Goal: Check status: Check status

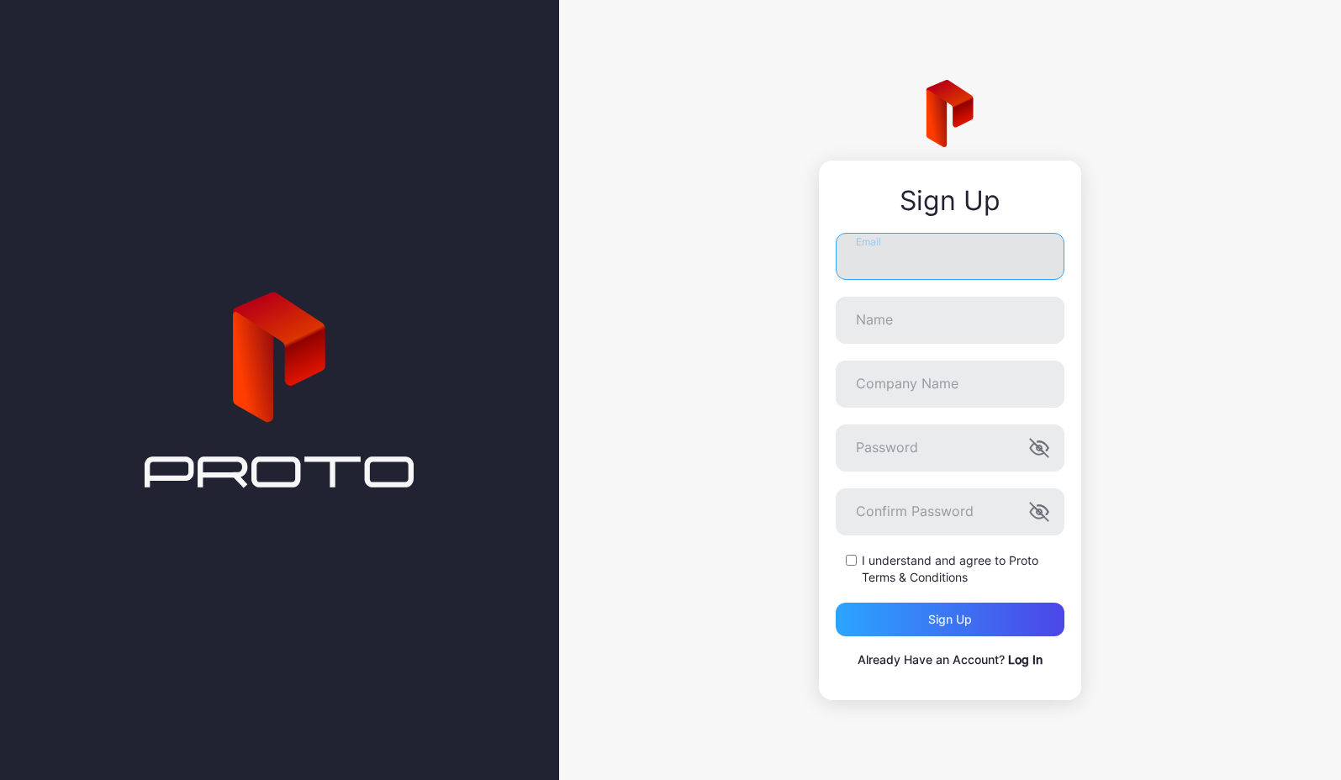
click at [948, 249] on input "Email" at bounding box center [950, 256] width 229 height 47
click at [1024, 662] on link "Log In" at bounding box center [1025, 659] width 34 height 14
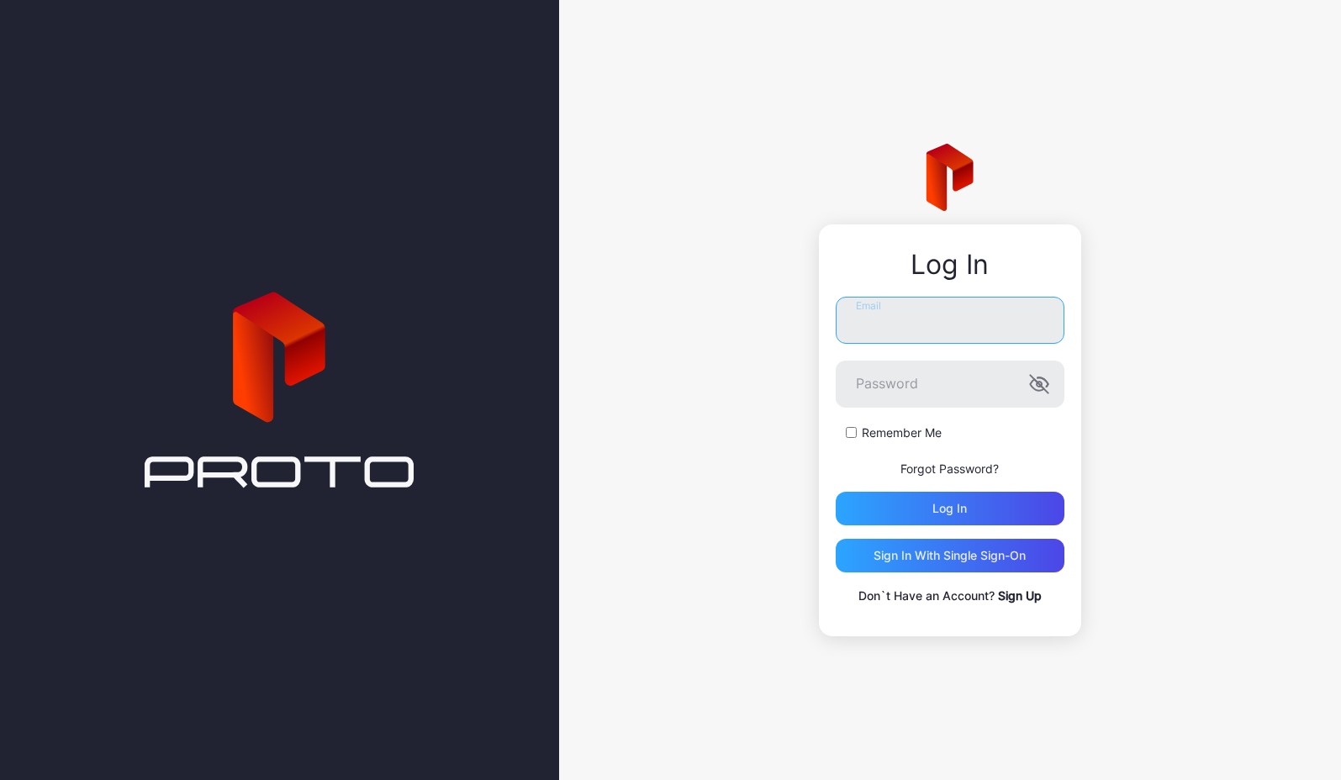
type input "**********"
click at [946, 518] on div "Log in" at bounding box center [950, 509] width 229 height 34
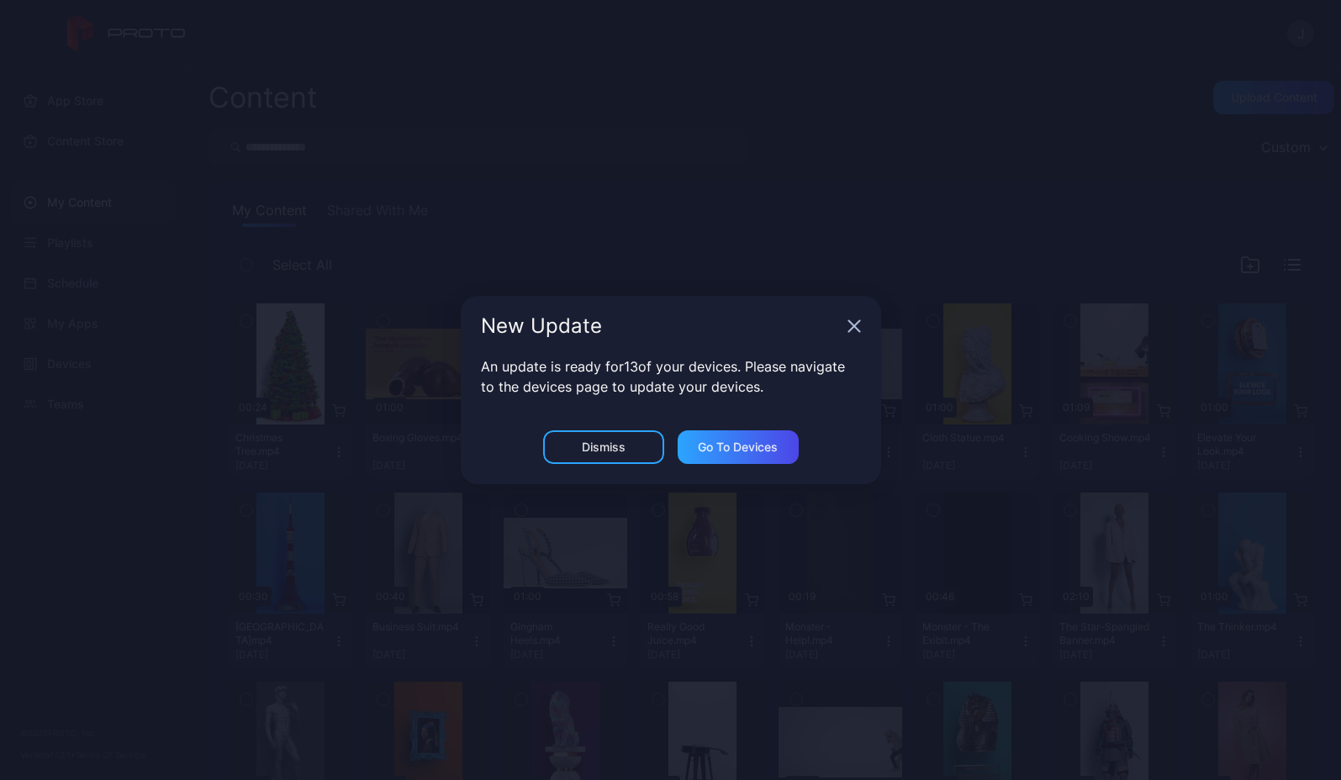
click at [855, 330] on icon "button" at bounding box center [853, 325] width 13 height 13
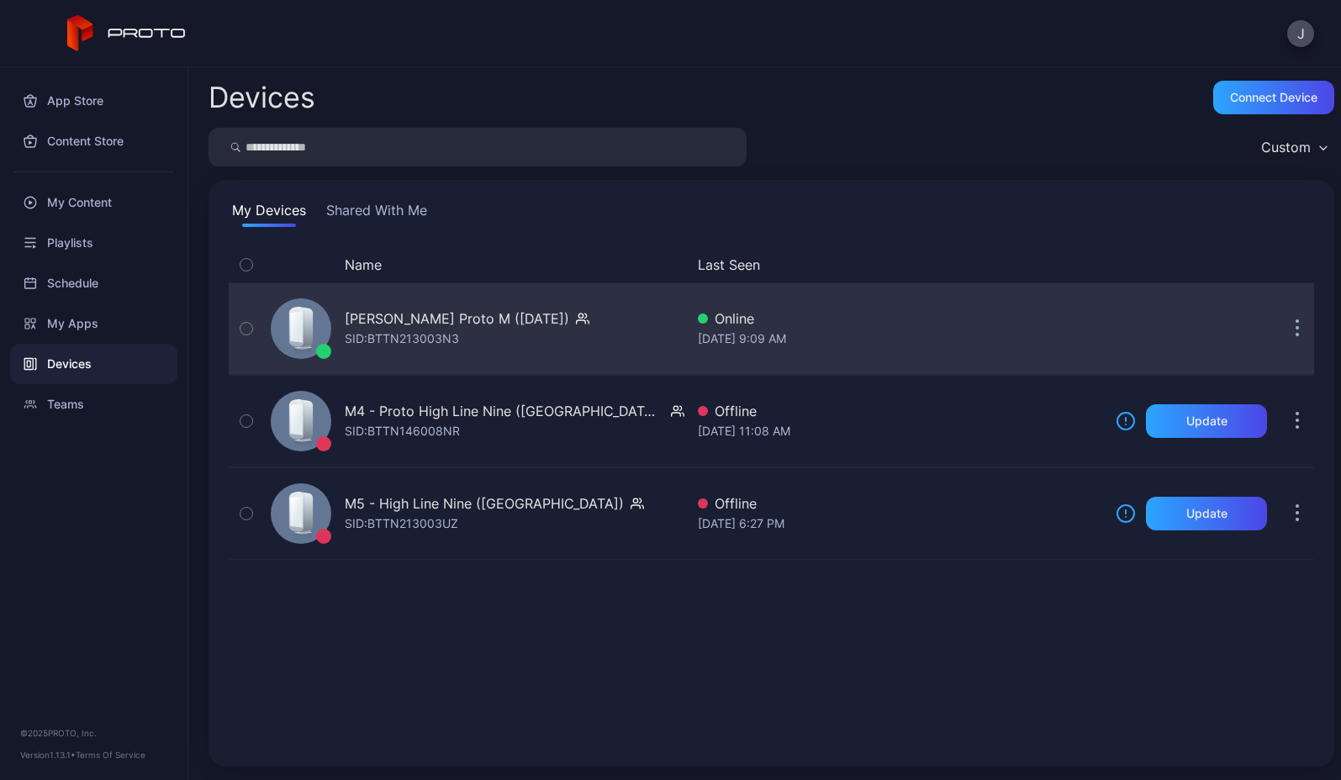
click at [368, 340] on div "SID: BTTN213003N3" at bounding box center [402, 339] width 114 height 20
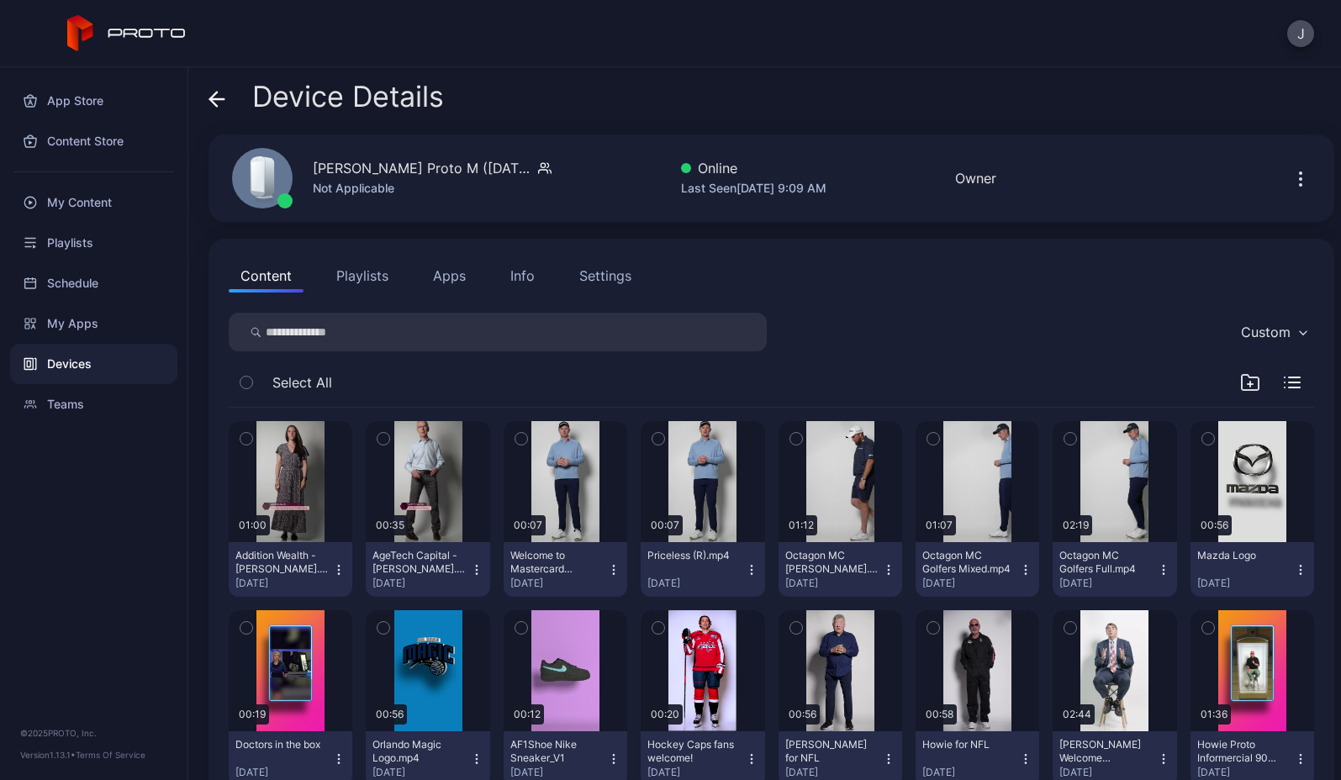
click at [715, 96] on div "Device Details" at bounding box center [771, 101] width 1126 height 40
